Goal: Information Seeking & Learning: Learn about a topic

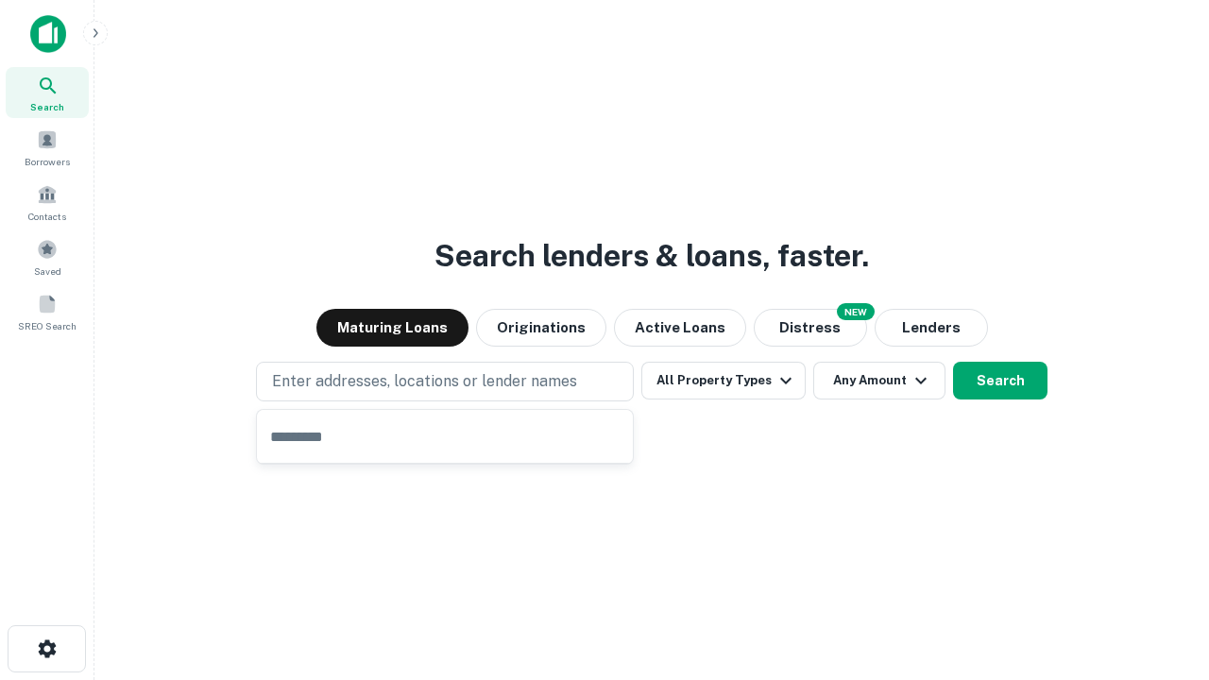
type input "**********"
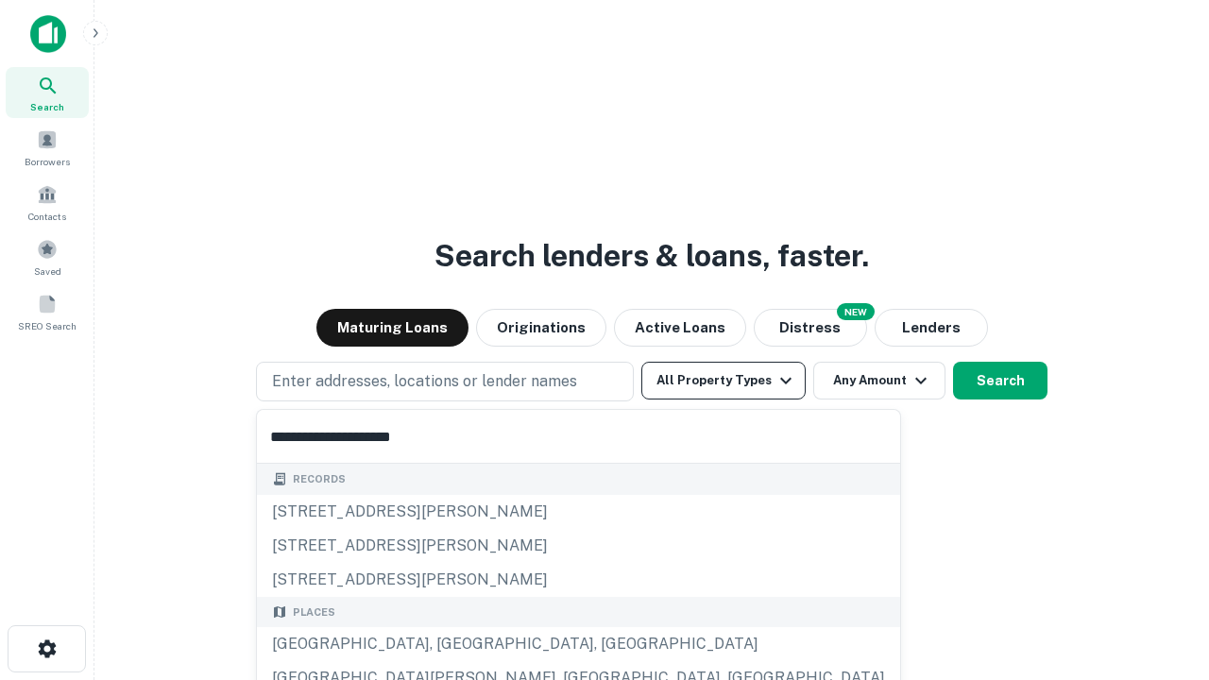
click at [452, 644] on div "Santa Monica, CA, USA" at bounding box center [578, 644] width 643 height 34
click at [724, 381] on button "All Property Types" at bounding box center [723, 381] width 164 height 38
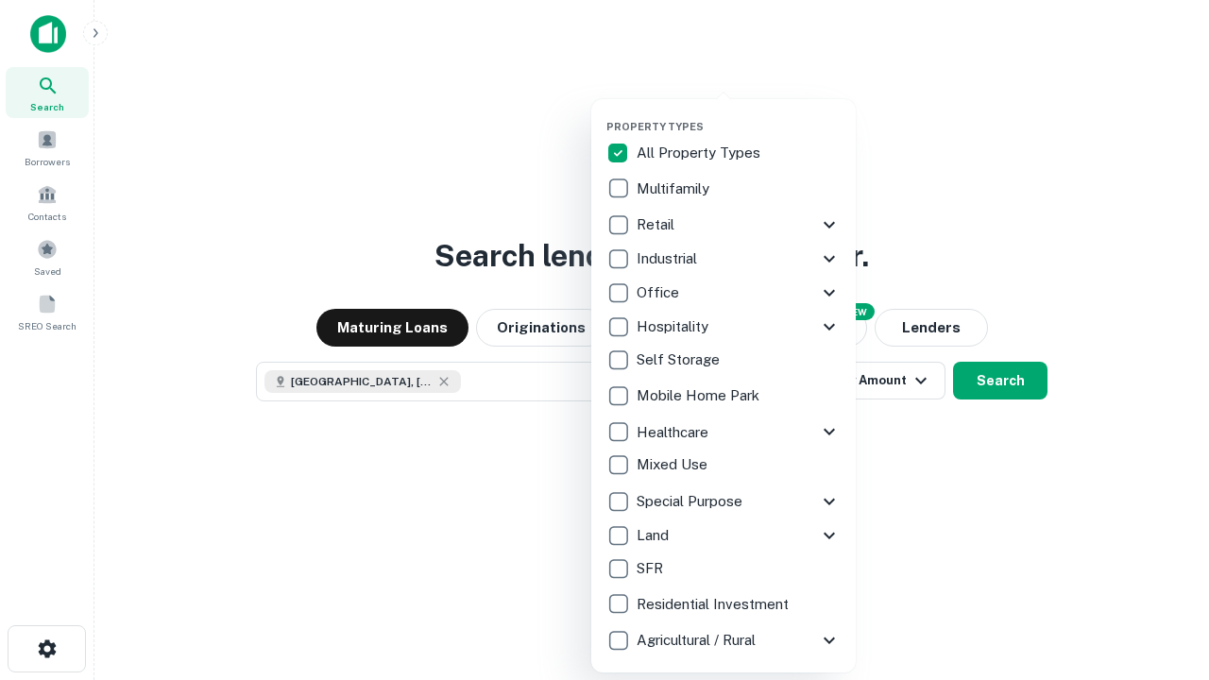
click at [739, 114] on button "button" at bounding box center [739, 114] width 265 height 1
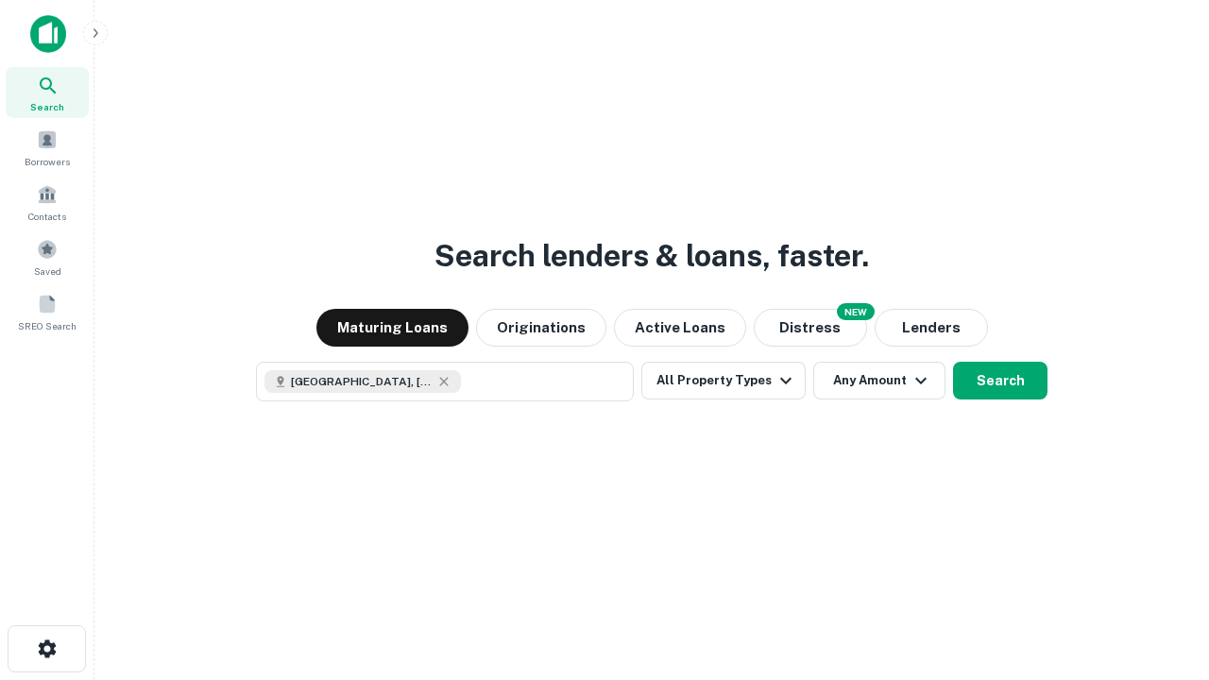
scroll to position [30, 0]
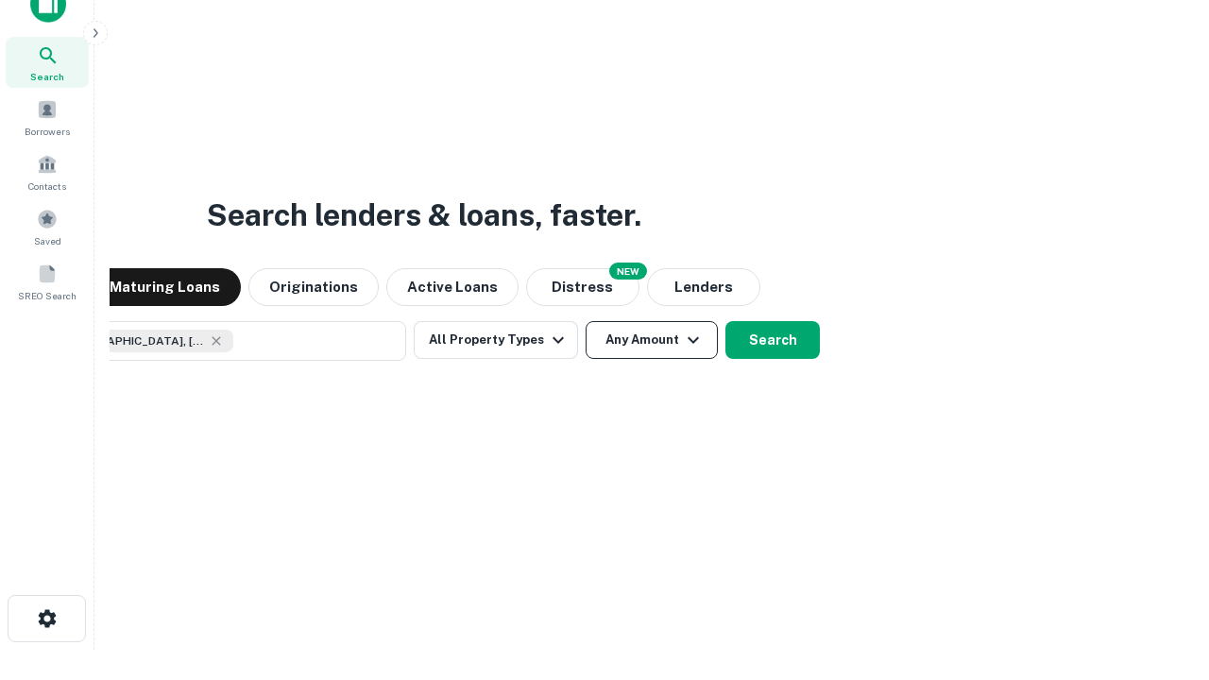
click at [586, 321] on button "Any Amount" at bounding box center [652, 340] width 132 height 38
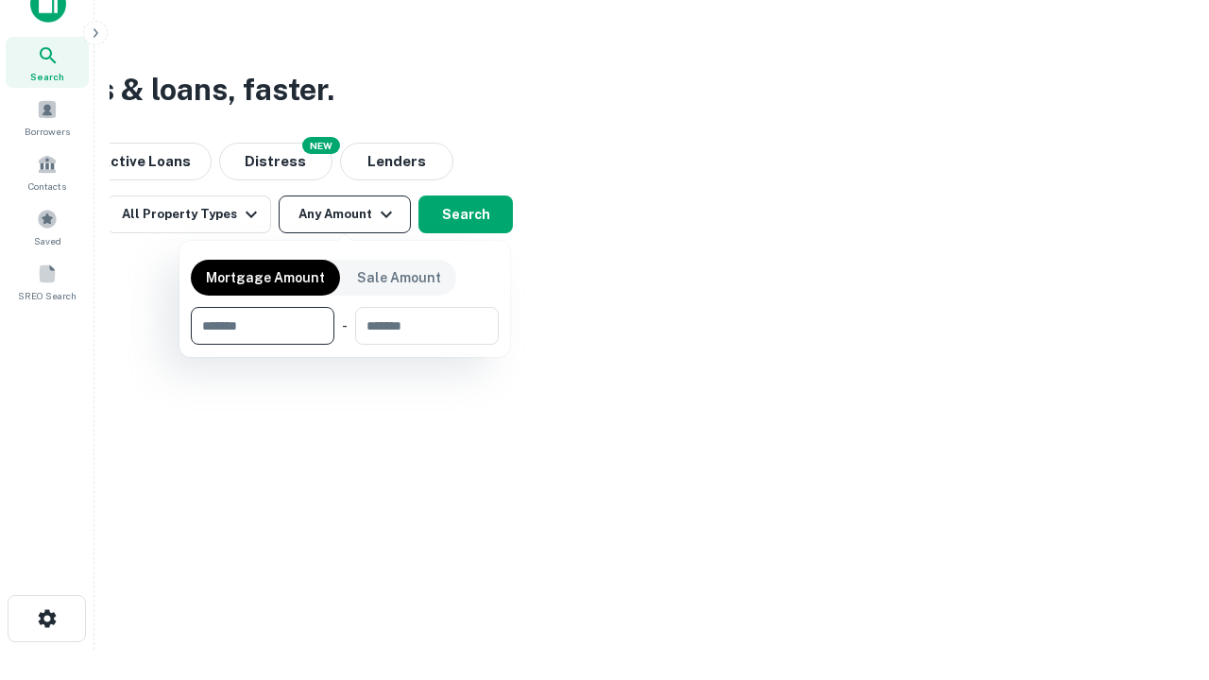
type input "*******"
click at [345, 345] on button "button" at bounding box center [345, 345] width 308 height 1
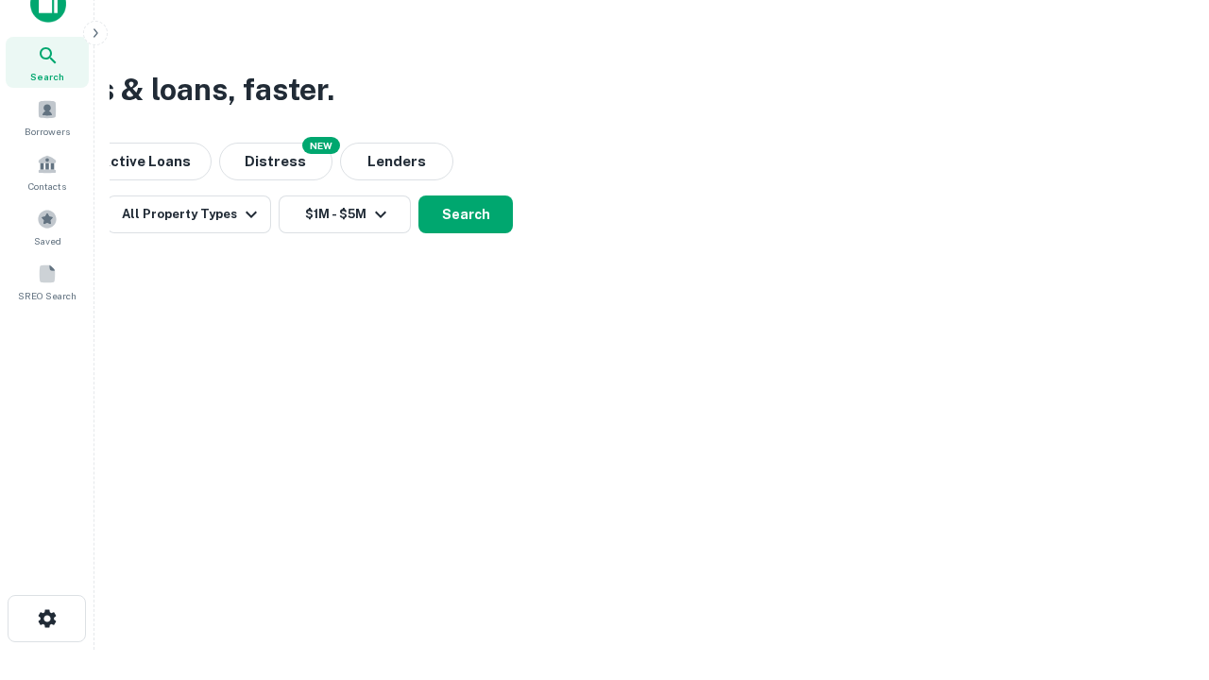
scroll to position [10, 349]
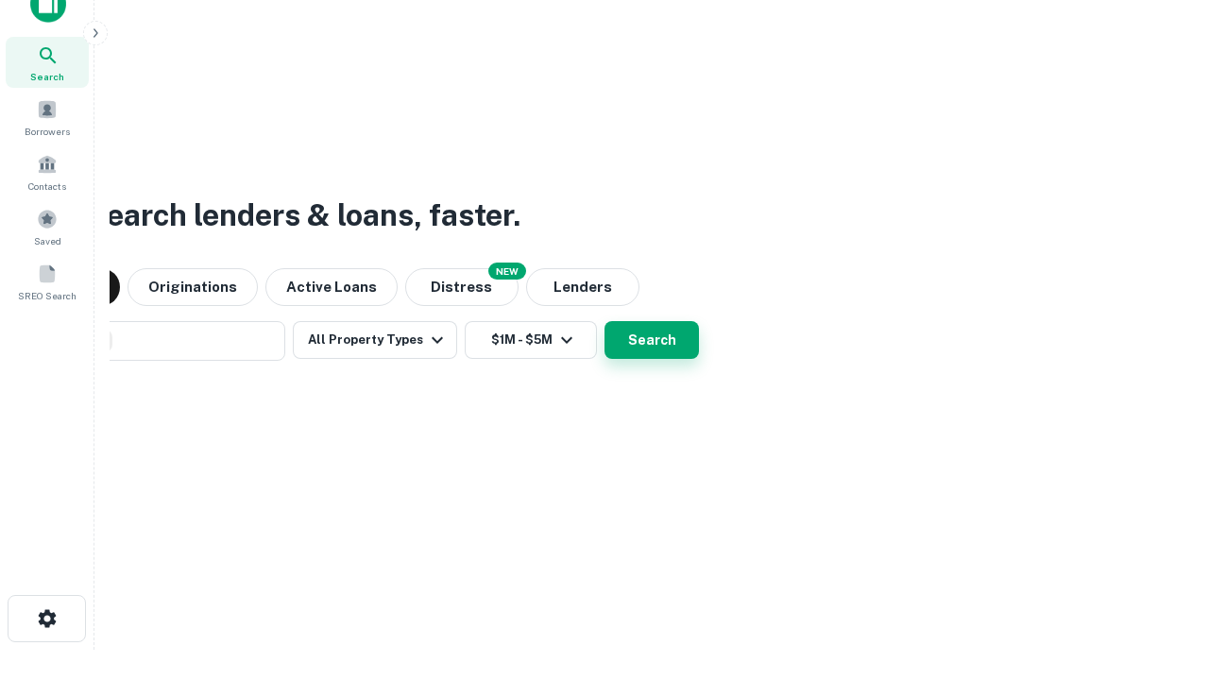
click at [605, 321] on button "Search" at bounding box center [652, 340] width 94 height 38
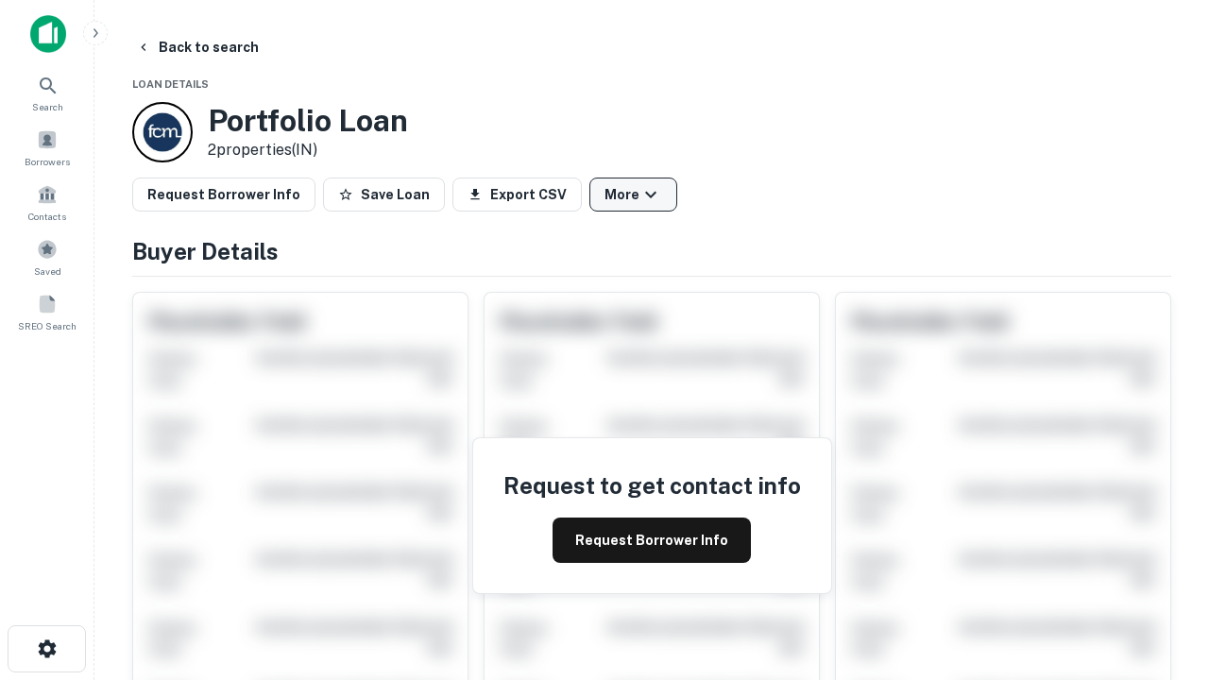
click at [633, 195] on button "More" at bounding box center [634, 195] width 88 height 34
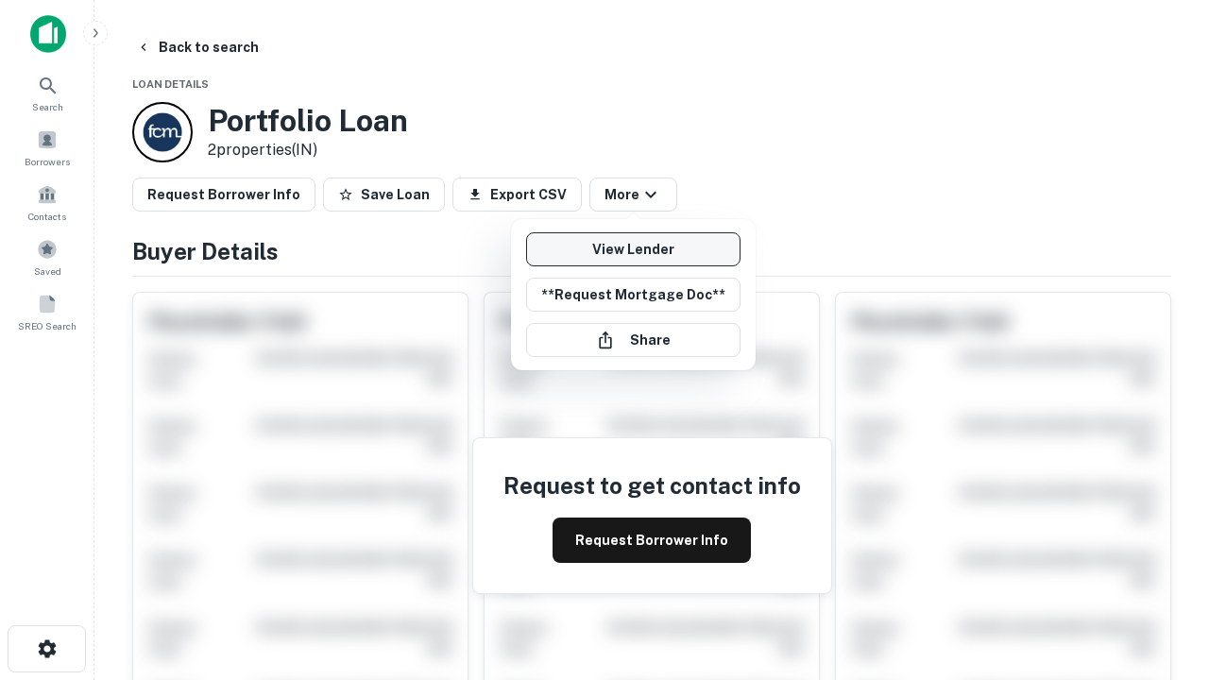
click at [633, 249] on link "View Lender" at bounding box center [633, 249] width 214 height 34
